Goal: Task Accomplishment & Management: Manage account settings

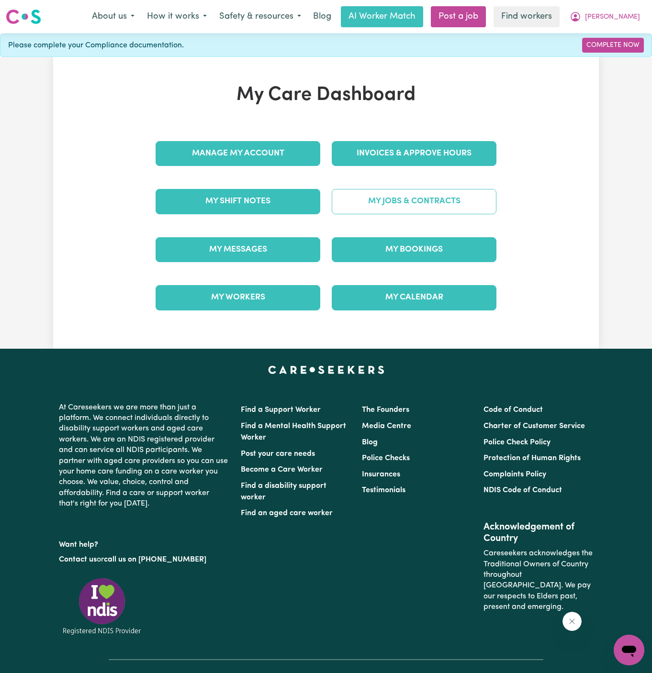
click at [431, 205] on link "My Jobs & Contracts" at bounding box center [414, 201] width 165 height 25
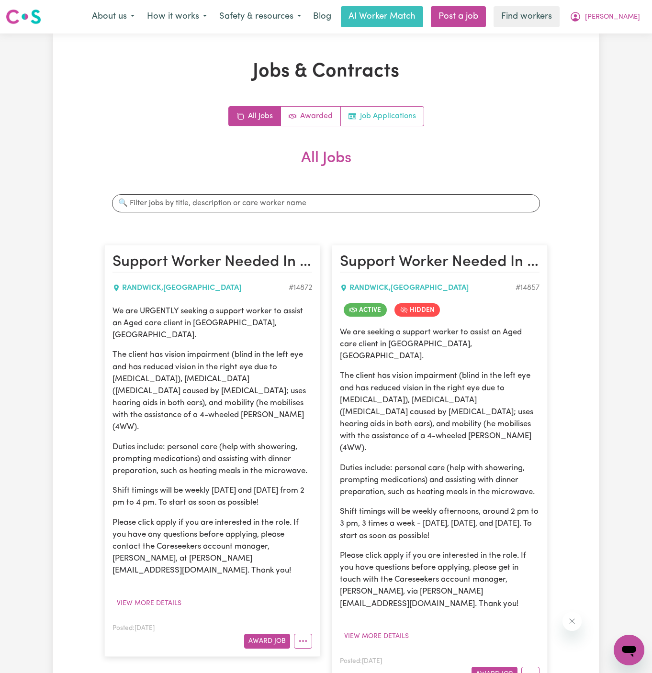
click at [390, 118] on link "Job Applications" at bounding box center [382, 116] width 83 height 19
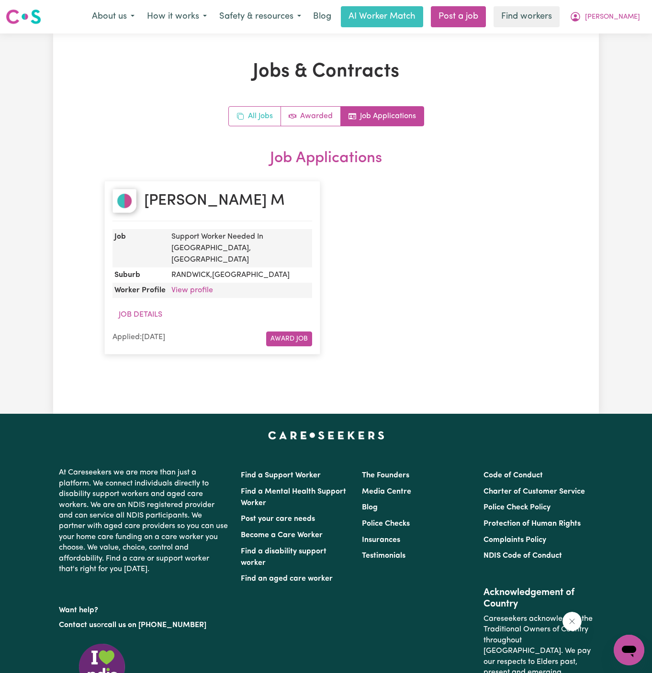
click at [264, 120] on link "All Jobs" at bounding box center [255, 116] width 52 height 19
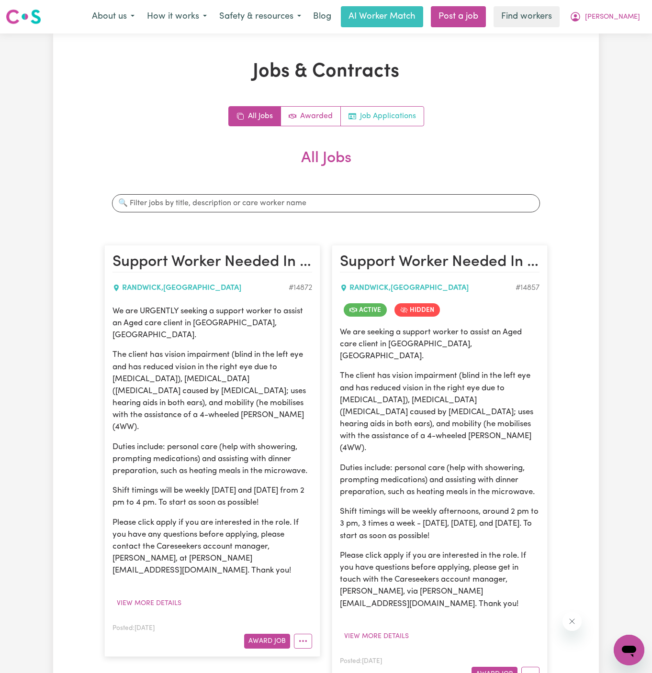
click at [405, 110] on link "Job Applications" at bounding box center [382, 116] width 83 height 19
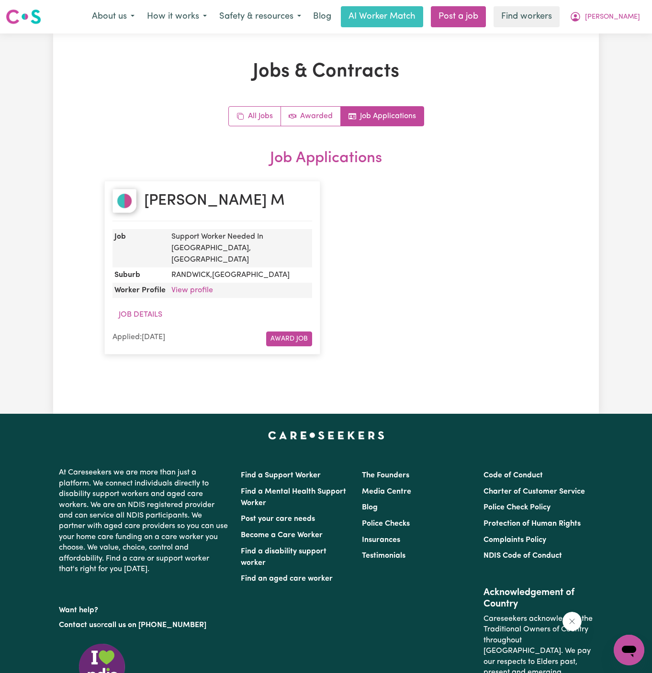
click at [202, 284] on dd "View profile" at bounding box center [240, 290] width 145 height 15
click at [204, 287] on link "View profile" at bounding box center [192, 291] width 42 height 8
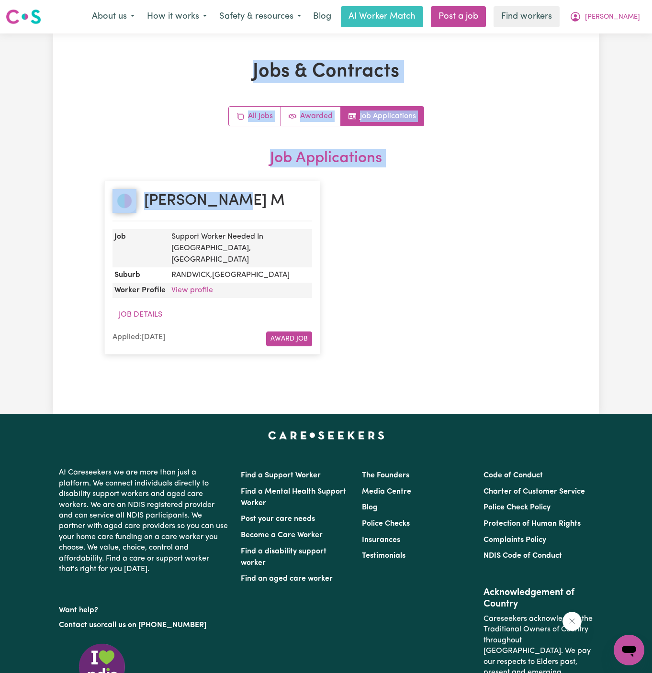
drag, startPoint x: 253, startPoint y: 200, endPoint x: 357, endPoint y: -39, distance: 260.5
click at [357, 0] on html "Menu About us How it works Safety & resources Blog AI Worker Match Post a job F…" at bounding box center [326, 413] width 652 height 826
click at [645, 13] on button "[PERSON_NAME]" at bounding box center [604, 17] width 83 height 20
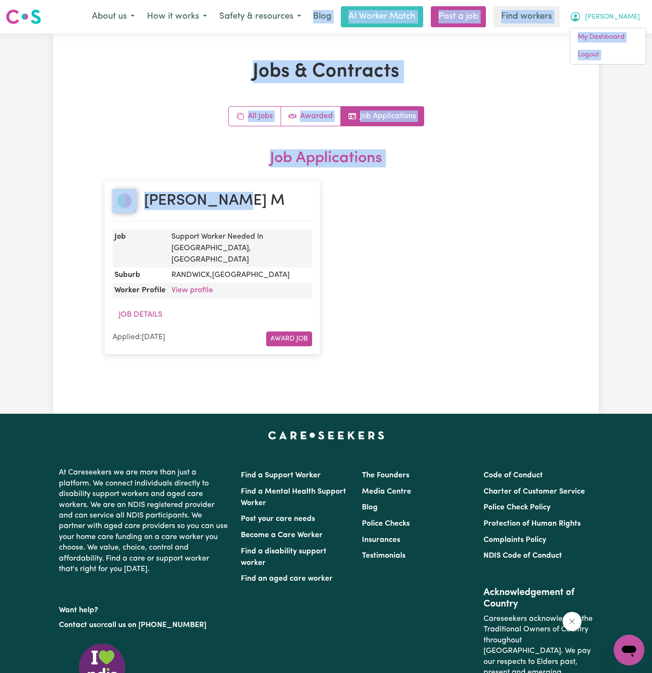
click at [631, 13] on span "[PERSON_NAME]" at bounding box center [612, 17] width 55 height 11
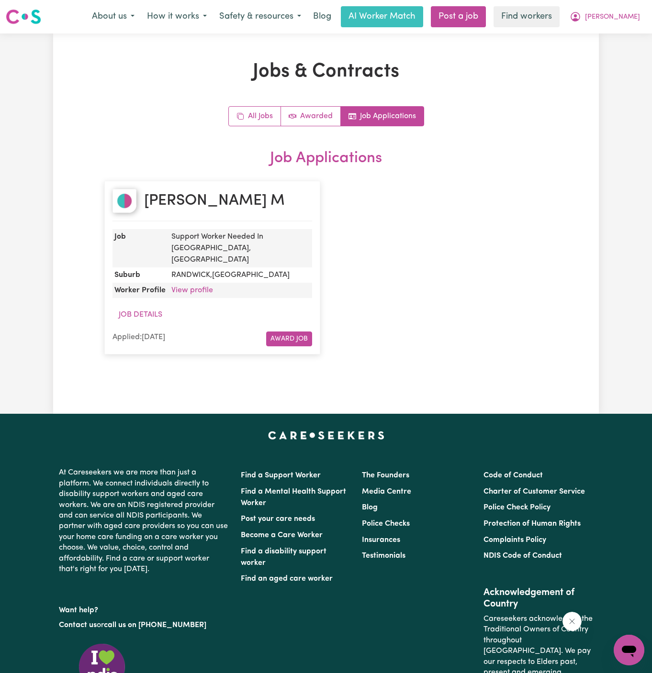
click at [628, 47] on div "Jobs & Contracts All Jobs Awarded Job Applications Job Applications Mohammad Sh…" at bounding box center [326, 224] width 652 height 381
click at [628, 19] on span "[PERSON_NAME]" at bounding box center [612, 17] width 55 height 11
click at [628, 49] on link "Logout" at bounding box center [608, 55] width 76 height 18
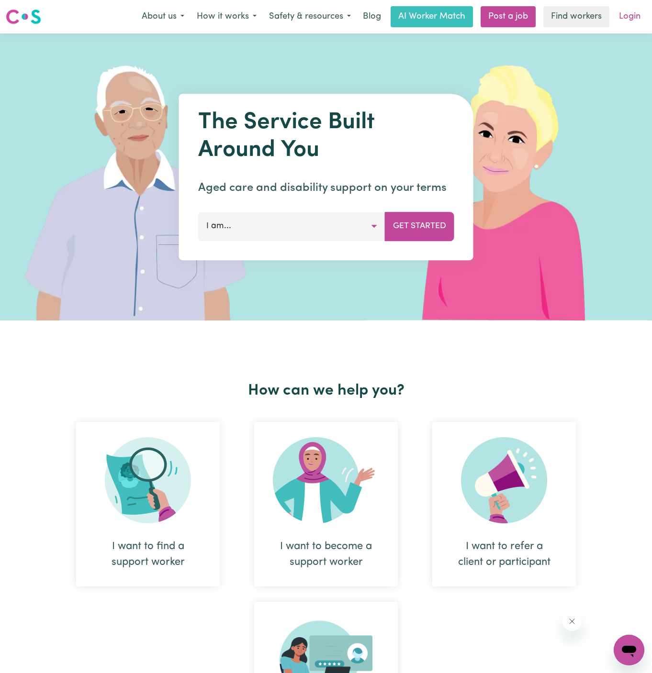
click at [628, 20] on link "Login" at bounding box center [629, 16] width 33 height 21
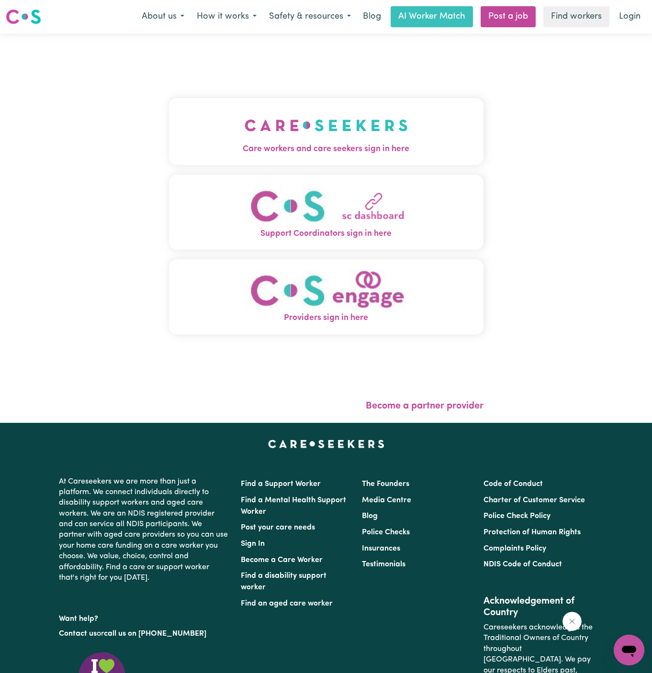
click at [350, 106] on button "Care workers and care seekers sign in here" at bounding box center [326, 131] width 314 height 67
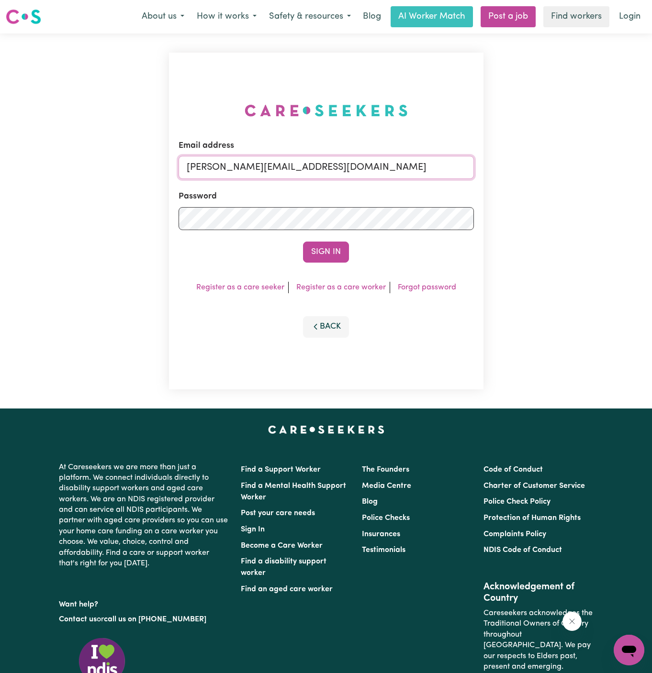
click at [396, 161] on input "dyan@careseekers.com.au" at bounding box center [326, 167] width 295 height 23
click at [259, 166] on input "sonjagodfreychanYS@careseekers.com.au" at bounding box center [326, 167] width 295 height 23
drag, startPoint x: 236, startPoint y: 168, endPoint x: 576, endPoint y: 212, distance: 343.1
click at [576, 212] on div "Email address superuser~angeladaniellesharpeANG@careseekers.com.au Password Sig…" at bounding box center [326, 221] width 652 height 375
type input "superuser~ClientCabooltureEHS@careseekers.com.au"
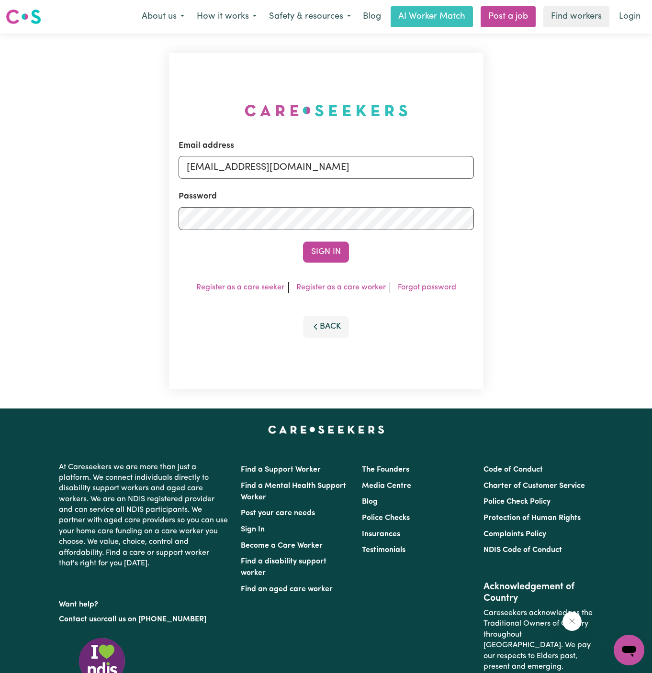
click at [303, 242] on button "Sign In" at bounding box center [326, 252] width 46 height 21
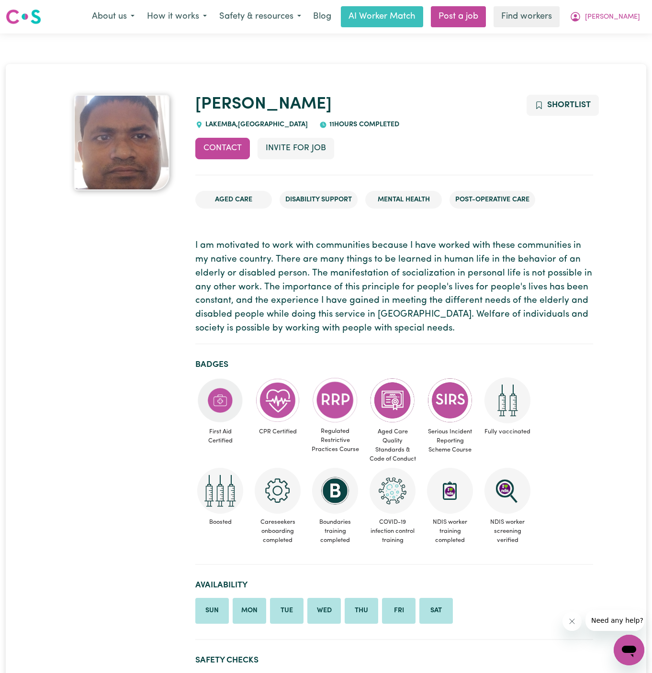
click at [225, 122] on span "LAKEMBA , New South Wales" at bounding box center [255, 124] width 105 height 7
copy span "LAKEMBA"
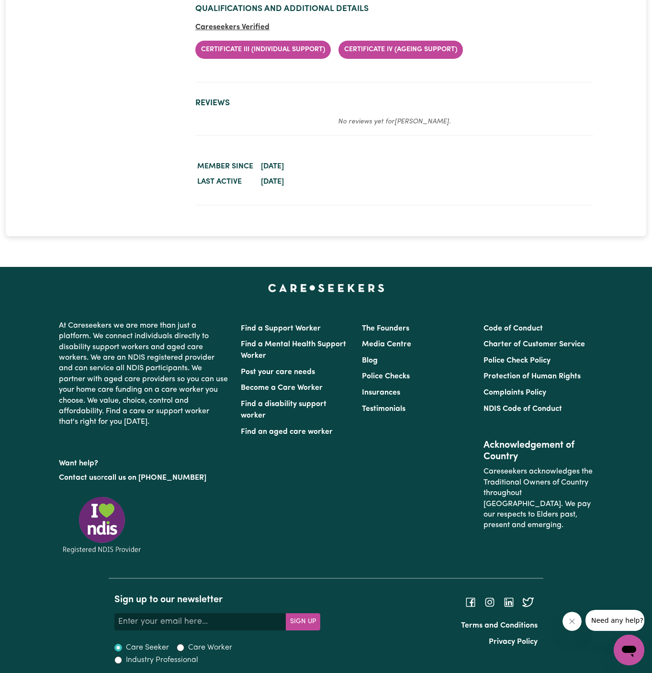
scroll to position [1562, 0]
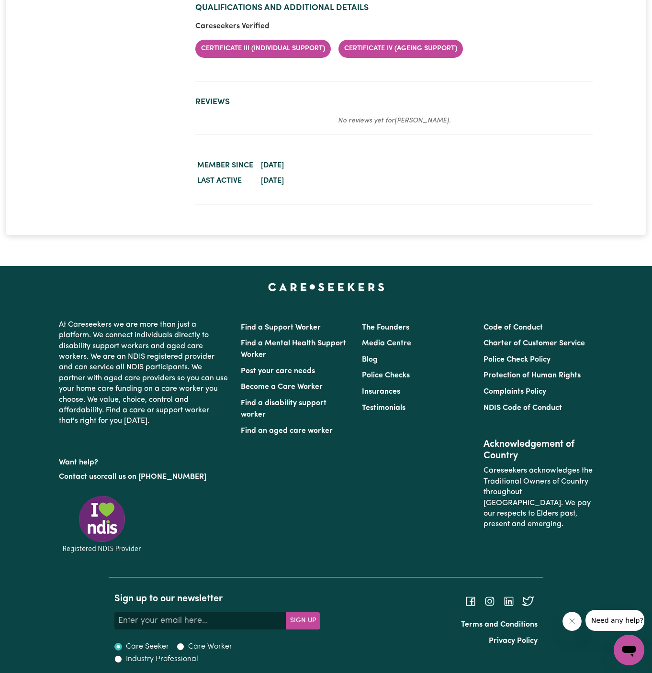
drag, startPoint x: 310, startPoint y: 113, endPoint x: 258, endPoint y: 80, distance: 60.7
